Goal: Task Accomplishment & Management: Manage account settings

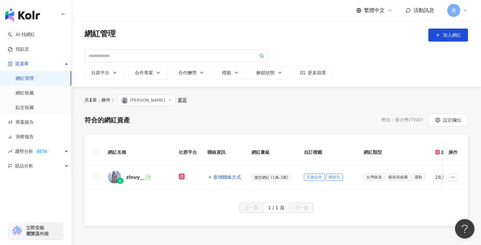
click at [141, 100] on span "妍妍" at bounding box center [147, 100] width 58 height 11
click at [168, 101] on icon at bounding box center [169, 99] width 3 height 3
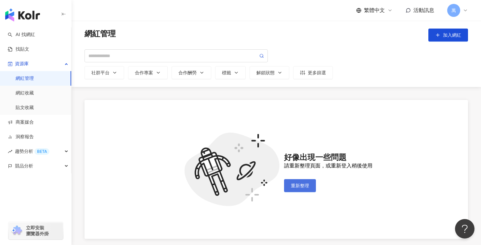
click at [297, 184] on span "重新整理" at bounding box center [300, 185] width 18 height 5
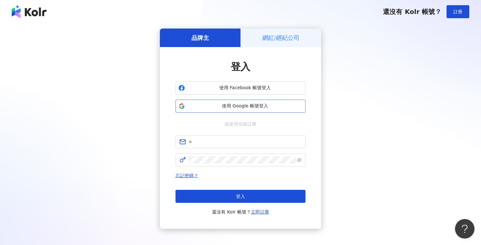
click at [261, 107] on span "使用 Google 帳號登入" at bounding box center [244, 106] width 115 height 6
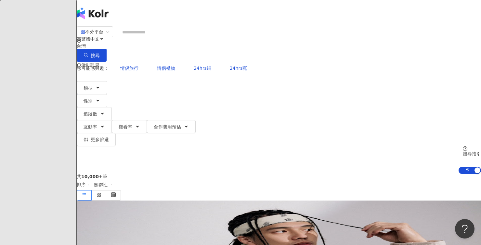
click at [254, 32] on div "不分平台 台灣 搜尋" at bounding box center [279, 44] width 404 height 36
click at [171, 38] on input "search" at bounding box center [145, 32] width 53 height 12
paste input "**********"
type input "**********"
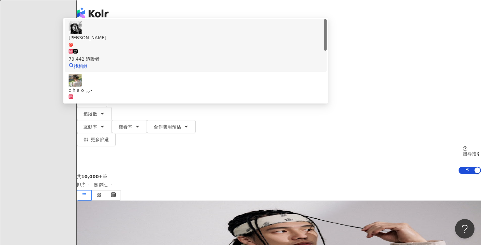
click at [274, 58] on div "79,442 追蹤者" at bounding box center [196, 55] width 254 height 14
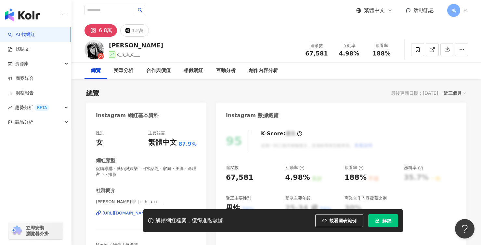
click at [385, 219] on span "解鎖" at bounding box center [386, 220] width 9 height 5
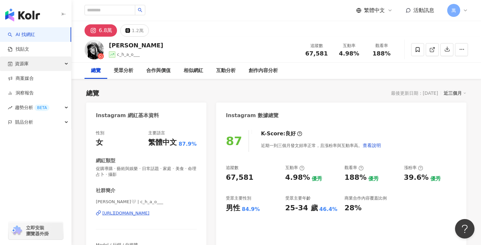
click at [32, 69] on div "資源庫" at bounding box center [35, 64] width 71 height 15
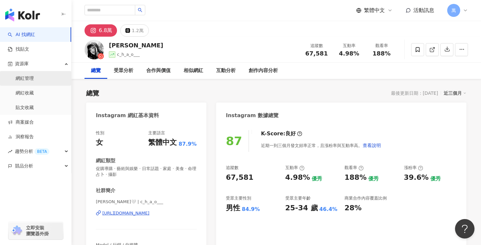
click at [30, 77] on link "網紅管理" at bounding box center [25, 78] width 18 height 6
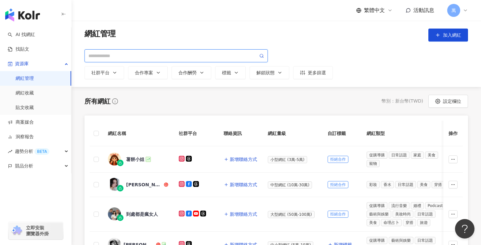
click at [158, 52] on input "search" at bounding box center [173, 55] width 170 height 7
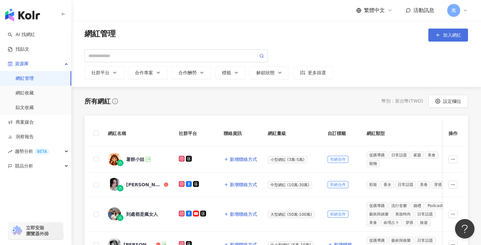
click at [458, 35] on span "加入網紅" at bounding box center [452, 34] width 18 height 5
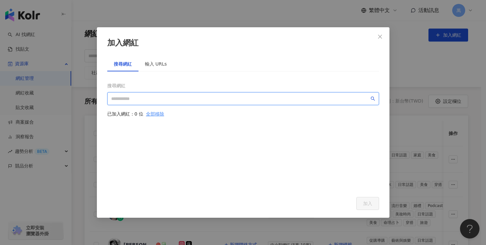
click at [214, 97] on input "search" at bounding box center [240, 98] width 258 height 7
paste input "**********"
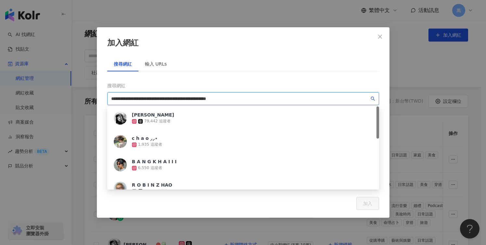
click at [289, 120] on div "趙趙 79,442 追蹤者" at bounding box center [243, 118] width 272 height 23
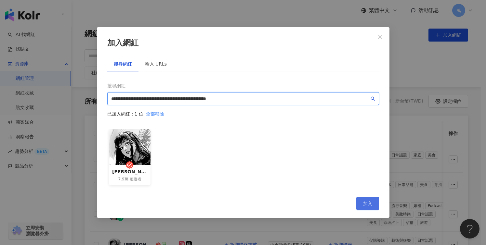
type input "**********"
click at [369, 206] on span "加入" at bounding box center [367, 203] width 9 height 5
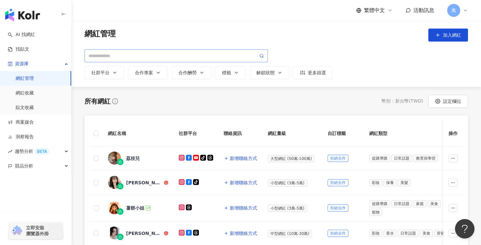
click at [198, 49] on span at bounding box center [175, 55] width 183 height 13
paste input "**********"
type input "**********"
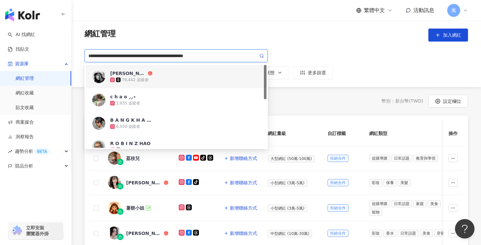
click at [194, 77] on div "79,442 追蹤者" at bounding box center [185, 80] width 150 height 6
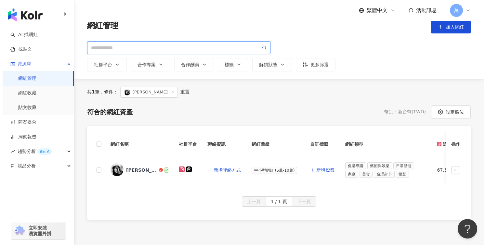
scroll to position [12, 0]
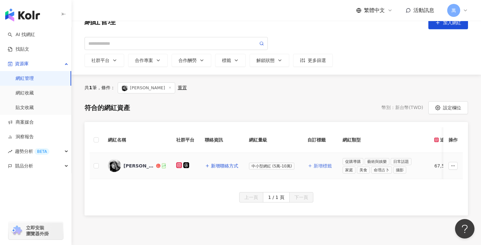
click at [318, 166] on span "新增標籤" at bounding box center [323, 165] width 18 height 5
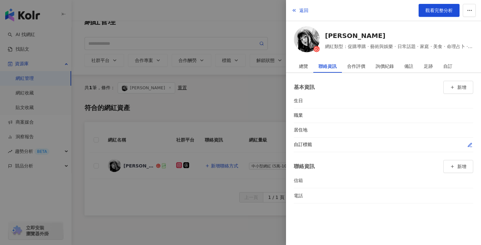
click at [469, 145] on icon "button" at bounding box center [470, 145] width 4 height 4
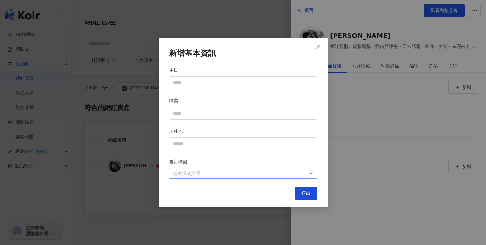
click at [239, 176] on div at bounding box center [239, 173] width 139 height 5
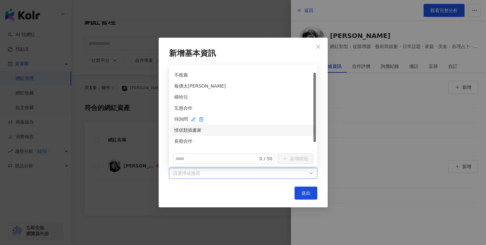
scroll to position [0, 0]
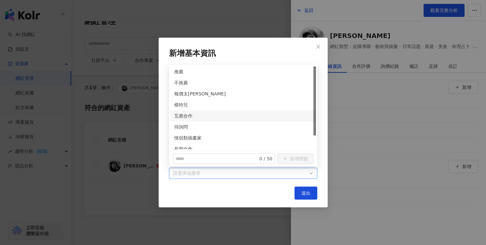
click at [137, 131] on div "新增基本資訊 生日 職業 居住地 自訂標籤 請選擇或搜尋 送出" at bounding box center [243, 122] width 486 height 245
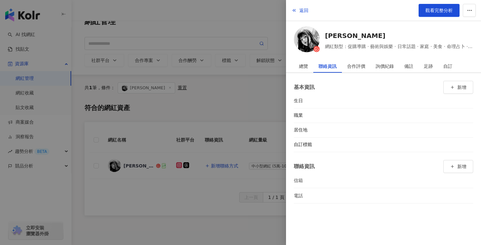
click at [244, 158] on div at bounding box center [240, 122] width 481 height 245
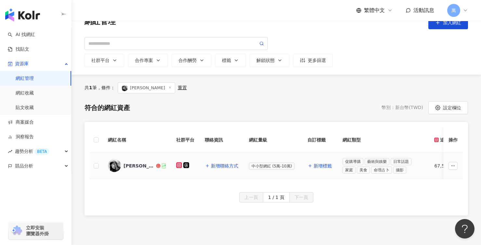
click at [128, 164] on div "[PERSON_NAME]" at bounding box center [138, 166] width 31 height 6
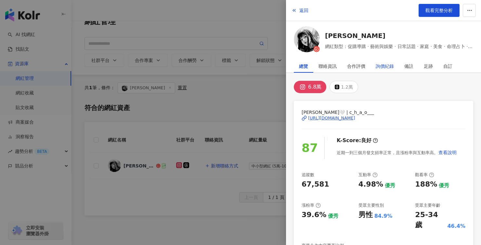
click at [389, 69] on div "詢價紀錄" at bounding box center [385, 66] width 18 height 13
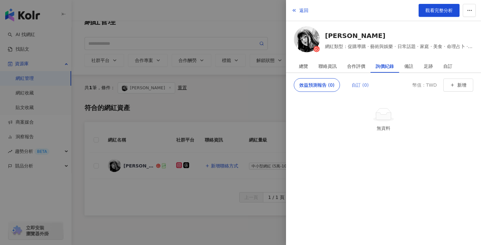
click at [350, 80] on div "自訂 (0)" at bounding box center [359, 85] width 27 height 14
click at [455, 89] on button "新增" at bounding box center [458, 85] width 30 height 13
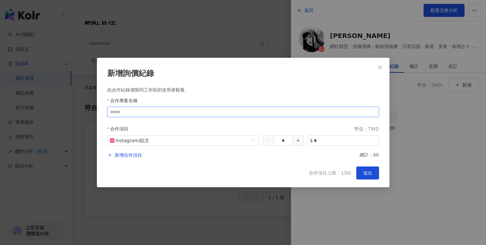
click at [144, 113] on input "合作專案名稱" at bounding box center [243, 112] width 272 height 10
type input "*****"
click at [153, 145] on span "Instagram / 貼文" at bounding box center [183, 141] width 147 height 10
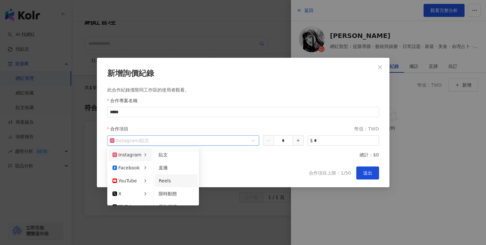
click at [175, 183] on div "Reels" at bounding box center [176, 180] width 35 height 7
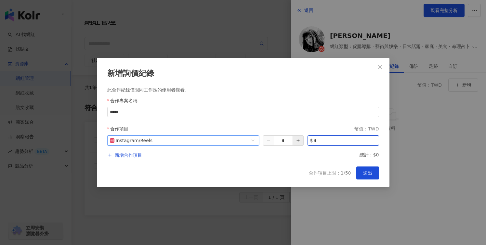
drag, startPoint x: 336, startPoint y: 144, endPoint x: 296, endPoint y: 138, distance: 41.1
click at [314, 141] on input "*" at bounding box center [346, 141] width 64 height 10
type input "*****"
click at [370, 171] on span "送出" at bounding box center [367, 173] width 9 height 5
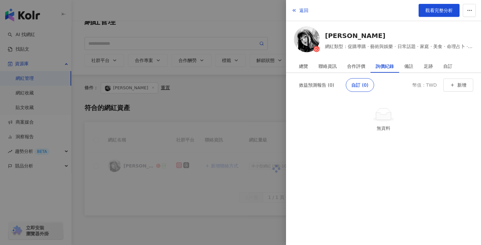
click at [224, 126] on div at bounding box center [240, 122] width 481 height 245
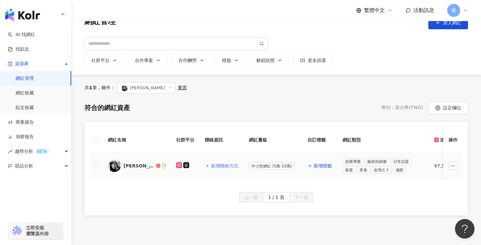
click at [222, 166] on span "新增聯絡方式" at bounding box center [224, 165] width 27 height 5
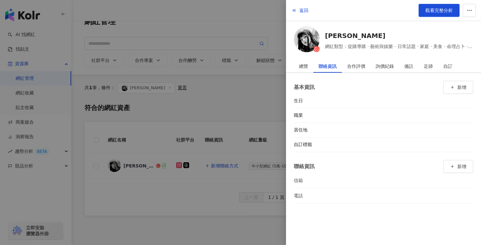
click at [177, 98] on div at bounding box center [240, 122] width 481 height 245
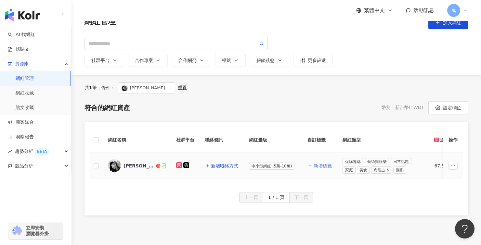
click at [318, 165] on span "新增標籤" at bounding box center [323, 165] width 18 height 5
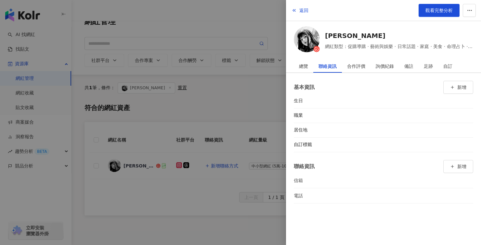
click at [173, 85] on div at bounding box center [240, 122] width 481 height 245
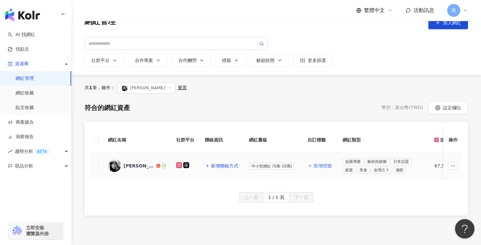
click at [323, 168] on span "新增標籤" at bounding box center [323, 165] width 18 height 5
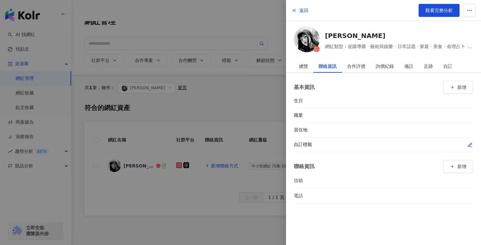
click at [470, 145] on icon "button" at bounding box center [469, 145] width 5 height 5
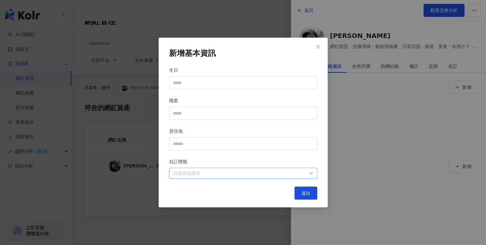
click at [196, 175] on div at bounding box center [239, 173] width 139 height 5
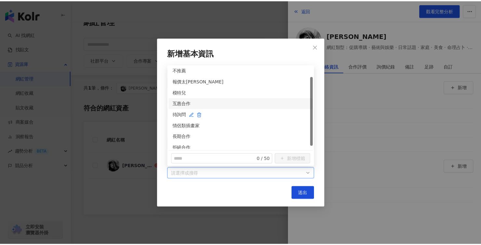
scroll to position [16, 0]
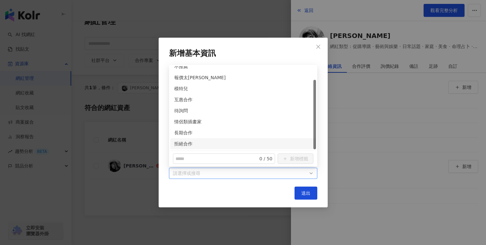
click at [274, 197] on div "送出" at bounding box center [243, 193] width 148 height 13
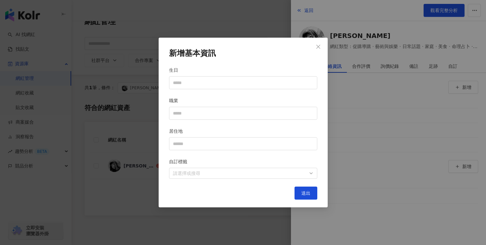
click at [252, 224] on div "新增基本資訊 生日 職業 居住地 自訂標籤 請選擇或搜尋 送出" at bounding box center [243, 122] width 486 height 245
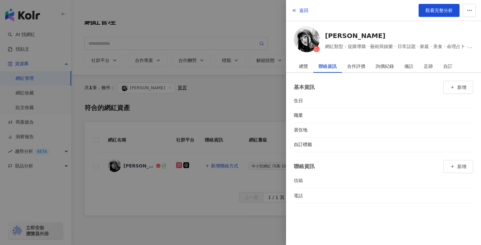
click at [247, 216] on div at bounding box center [240, 122] width 481 height 245
